Goal: Task Accomplishment & Management: Manage account settings

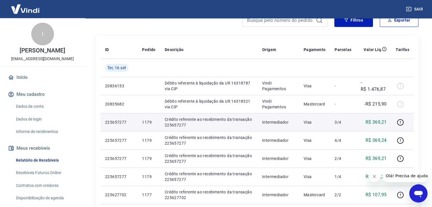
scroll to position [142, 0]
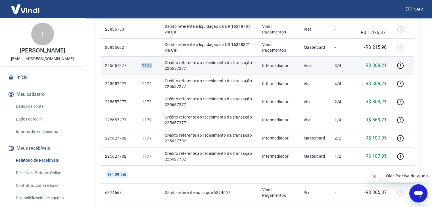
drag, startPoint x: 153, startPoint y: 65, endPoint x: 143, endPoint y: 65, distance: 9.7
click at [143, 65] on p "1179" at bounding box center [148, 66] width 13 height 6
copy p "1179"
